Goal: Information Seeking & Learning: Understand process/instructions

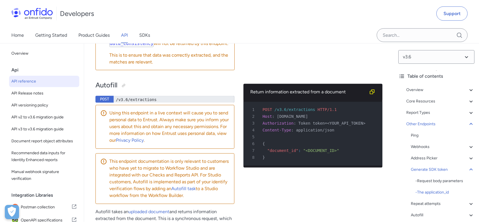
scroll to position [52806, 0]
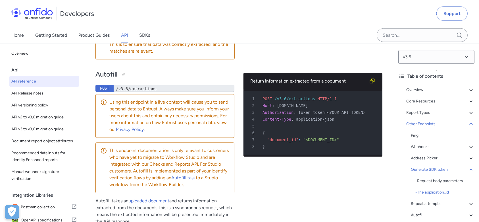
drag, startPoint x: 225, startPoint y: 130, endPoint x: 255, endPoint y: 138, distance: 30.1
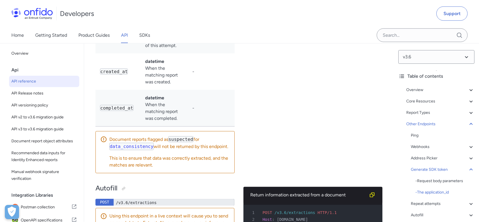
scroll to position [52275, 0]
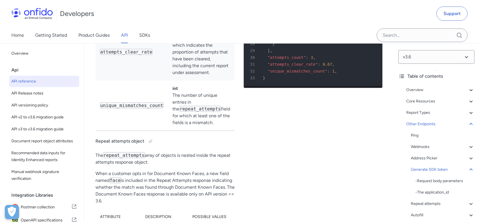
drag, startPoint x: 237, startPoint y: 112, endPoint x: 88, endPoint y: 99, distance: 150.4
drag, startPoint x: 229, startPoint y: 113, endPoint x: 96, endPoint y: 106, distance: 132.9
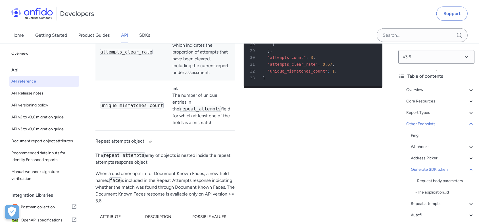
drag, startPoint x: 232, startPoint y: 110, endPoint x: 96, endPoint y: 105, distance: 136.8
drag, startPoint x: 230, startPoint y: 113, endPoint x: 128, endPoint y: 103, distance: 102.9
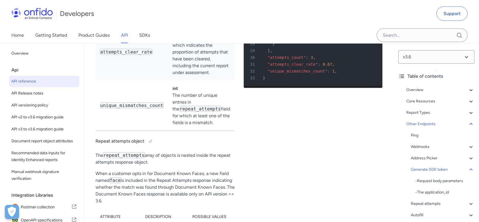
drag, startPoint x: 228, startPoint y: 111, endPoint x: 97, endPoint y: 104, distance: 131.8
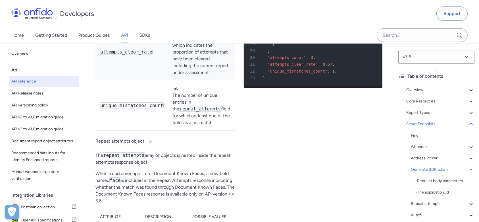
drag, startPoint x: 234, startPoint y: 110, endPoint x: 97, endPoint y: 102, distance: 137.0
drag, startPoint x: 185, startPoint y: 130, endPoint x: 191, endPoint y: 130, distance: 6.3
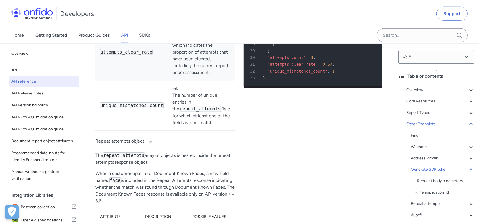
drag, startPoint x: 201, startPoint y: 130, endPoint x: 95, endPoint y: 122, distance: 106.3
drag, startPoint x: 196, startPoint y: 132, endPoint x: 94, endPoint y: 121, distance: 102.1
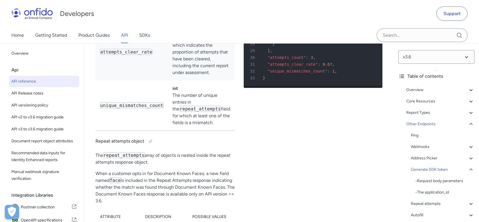
drag, startPoint x: 179, startPoint y: 130, endPoint x: 202, endPoint y: 131, distance: 23.1
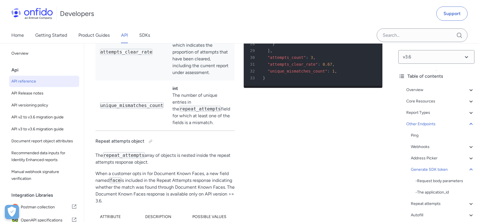
drag, startPoint x: 202, startPoint y: 129, endPoint x: 278, endPoint y: 164, distance: 84.1
drag, startPoint x: 203, startPoint y: 130, endPoint x: 95, endPoint y: 106, distance: 111.2
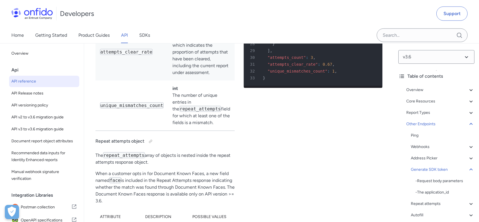
drag, startPoint x: 203, startPoint y: 130, endPoint x: 95, endPoint y: 101, distance: 111.4
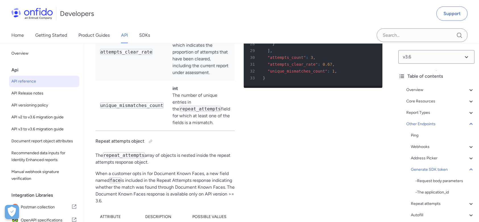
drag, startPoint x: 200, startPoint y: 129, endPoint x: 94, endPoint y: 103, distance: 108.5
drag, startPoint x: 195, startPoint y: 132, endPoint x: 94, endPoint y: 121, distance: 101.3
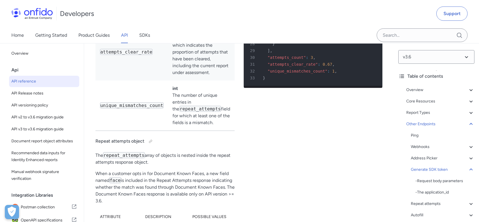
drag, startPoint x: 121, startPoint y: 122, endPoint x: 193, endPoint y: 129, distance: 72.0
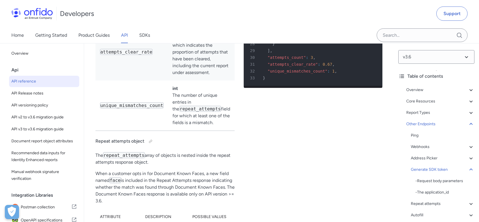
drag, startPoint x: 202, startPoint y: 131, endPoint x: 96, endPoint y: 122, distance: 106.7
drag, startPoint x: 193, startPoint y: 130, endPoint x: 96, endPoint y: 123, distance: 98.1
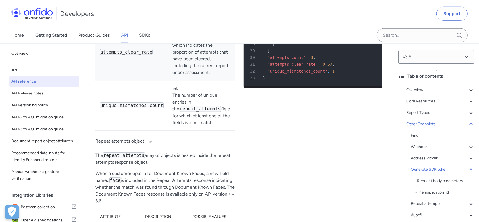
drag, startPoint x: 195, startPoint y: 129, endPoint x: 185, endPoint y: 123, distance: 12.2
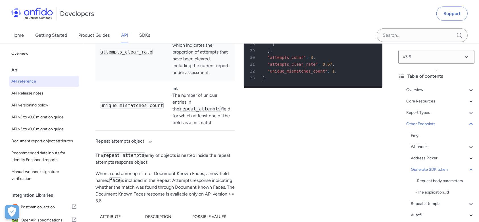
drag, startPoint x: 190, startPoint y: 130, endPoint x: 212, endPoint y: 130, distance: 21.6
drag, startPoint x: 228, startPoint y: 111, endPoint x: 94, endPoint y: 102, distance: 133.9
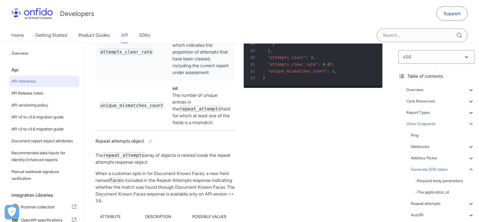
drag, startPoint x: 199, startPoint y: 132, endPoint x: 96, endPoint y: 81, distance: 114.8
drag, startPoint x: 198, startPoint y: 156, endPoint x: 223, endPoint y: 154, distance: 24.8
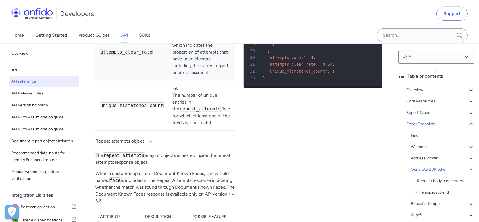
drag, startPoint x: 191, startPoint y: 150, endPoint x: 240, endPoint y: 173, distance: 54.3
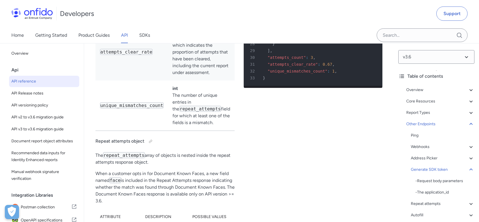
drag, startPoint x: 95, startPoint y: 123, endPoint x: 191, endPoint y: 129, distance: 96.0
drag, startPoint x: 190, startPoint y: 129, endPoint x: 93, endPoint y: 124, distance: 97.3
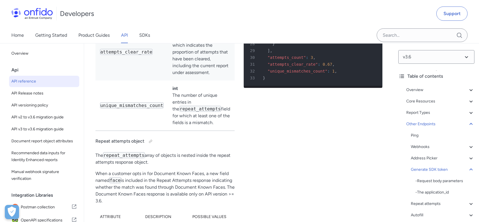
drag, startPoint x: 196, startPoint y: 130, endPoint x: 96, endPoint y: 124, distance: 101.1
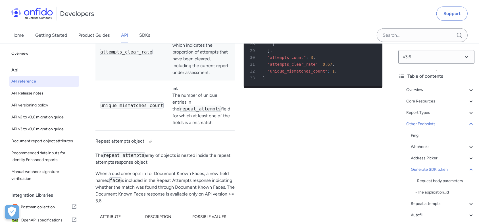
drag, startPoint x: 194, startPoint y: 128, endPoint x: 94, endPoint y: 124, distance: 99.9
drag, startPoint x: 191, startPoint y: 129, endPoint x: 96, endPoint y: 124, distance: 95.4
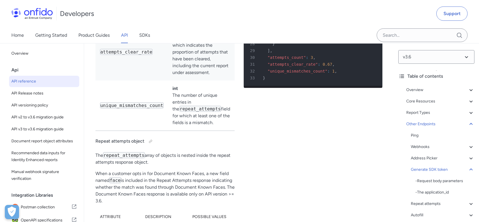
drag, startPoint x: 203, startPoint y: 111, endPoint x: 226, endPoint y: 111, distance: 23.3
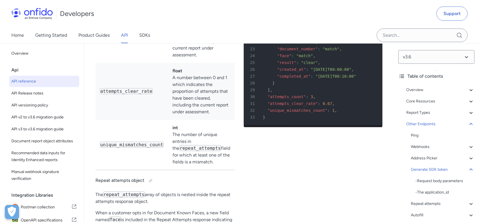
scroll to position [52237, 0]
drag, startPoint x: 169, startPoint y: 152, endPoint x: 225, endPoint y: 149, distance: 56.1
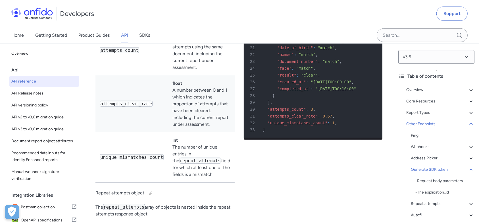
scroll to position [52225, 0]
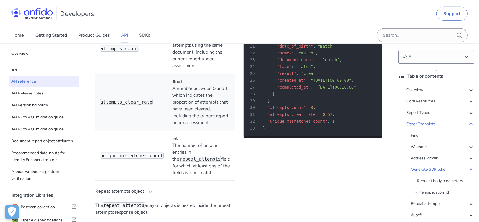
drag, startPoint x: 231, startPoint y: 159, endPoint x: 96, endPoint y: 154, distance: 134.6
